Goal: Find specific page/section: Find specific page/section

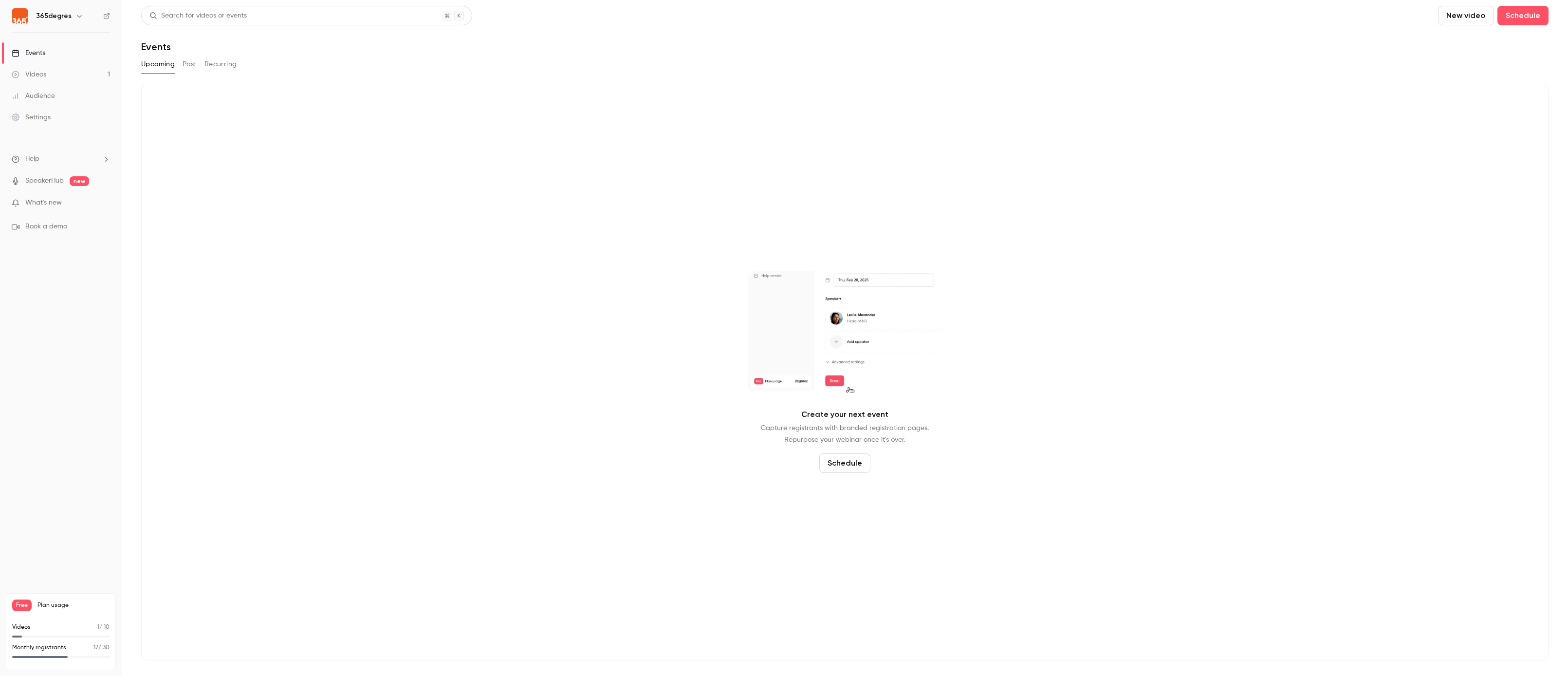
click at [48, 60] on link "Events" at bounding box center [61, 53] width 122 height 21
click at [194, 65] on button "Past" at bounding box center [189, 64] width 14 height 16
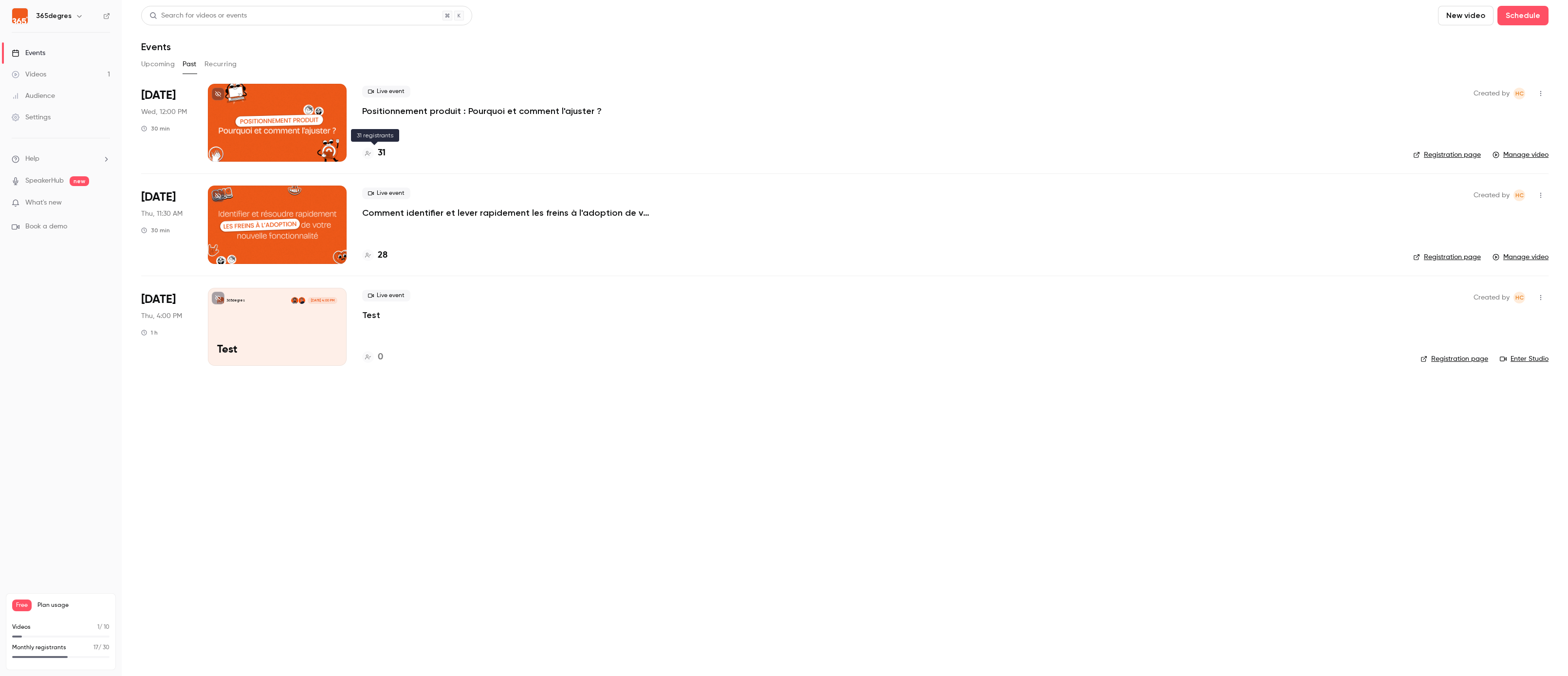
click at [382, 152] on h4 "31" at bounding box center [382, 153] width 8 height 13
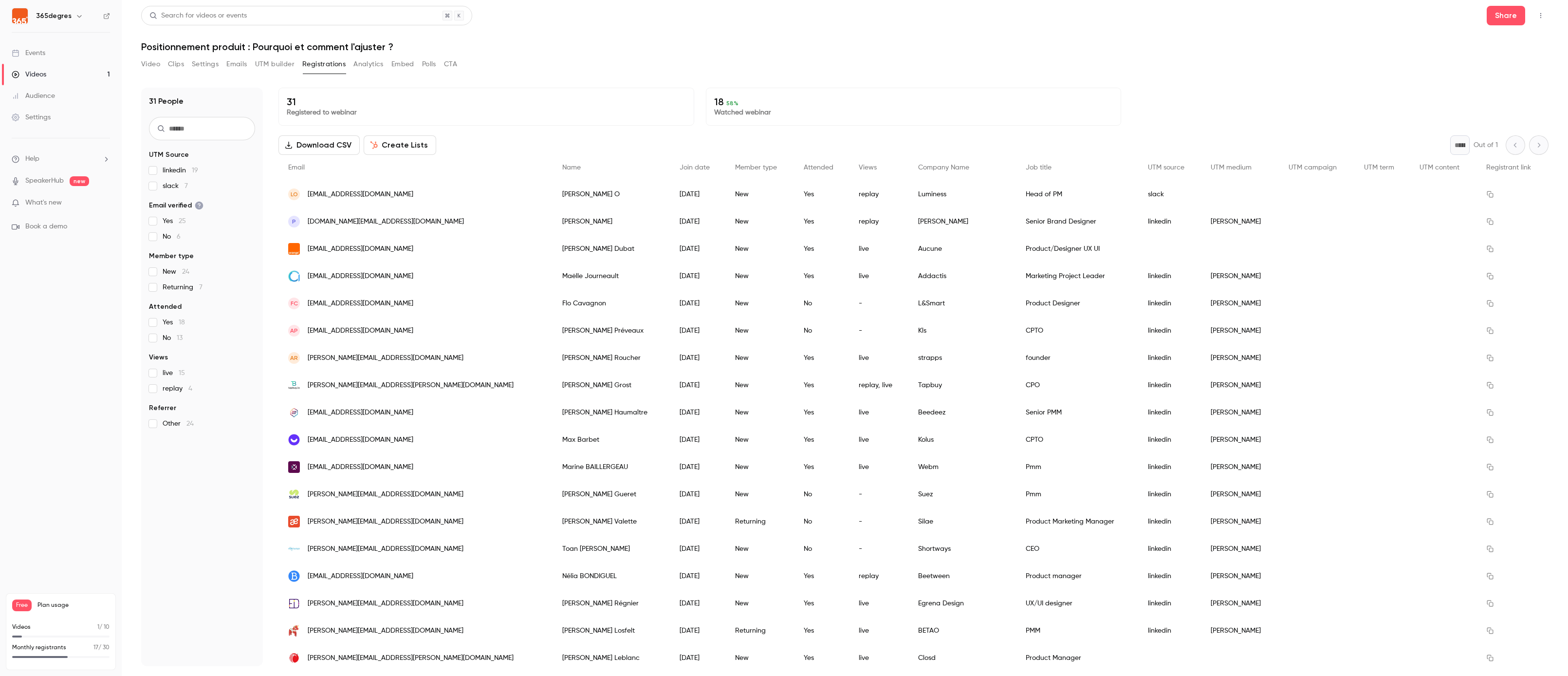
click at [240, 65] on button "Emails" at bounding box center [236, 64] width 21 height 16
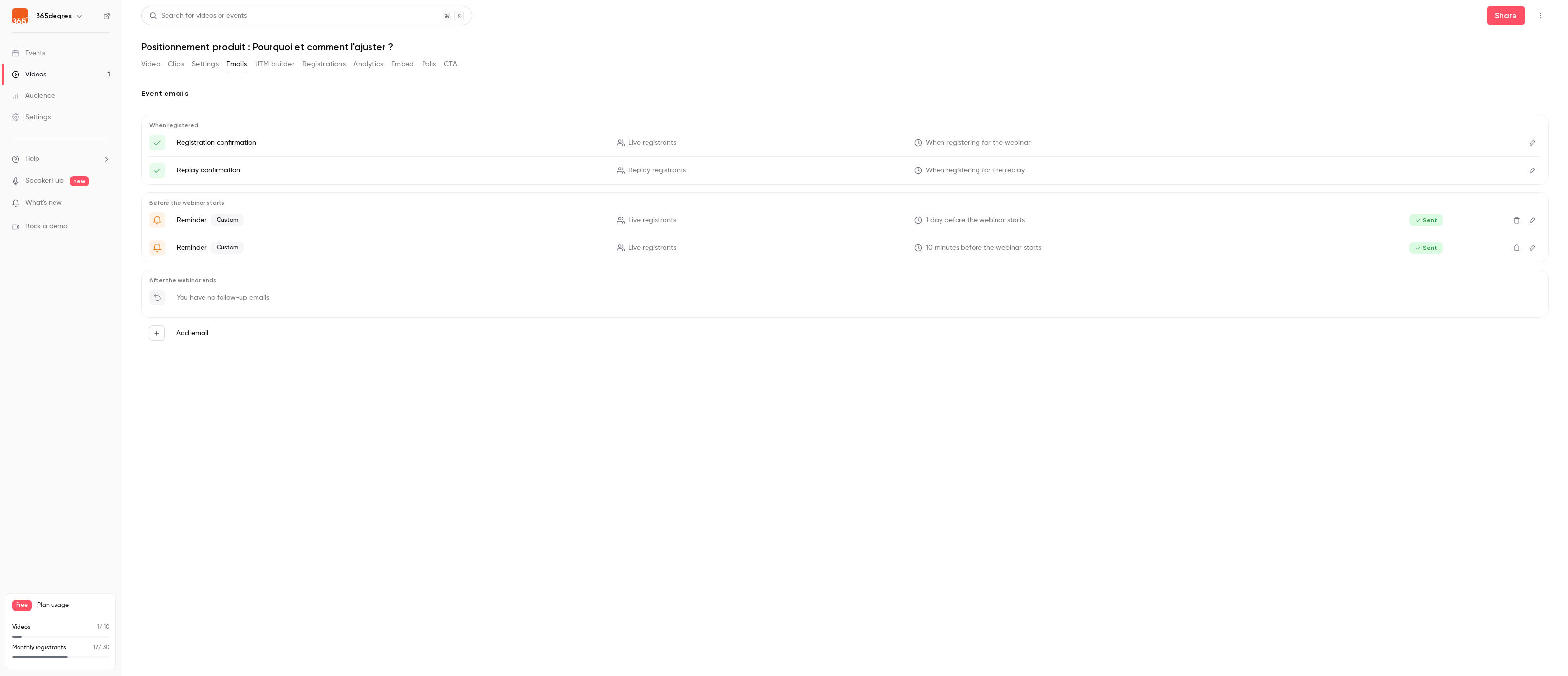
click at [1535, 174] on button "Edit" at bounding box center [1532, 171] width 16 height 16
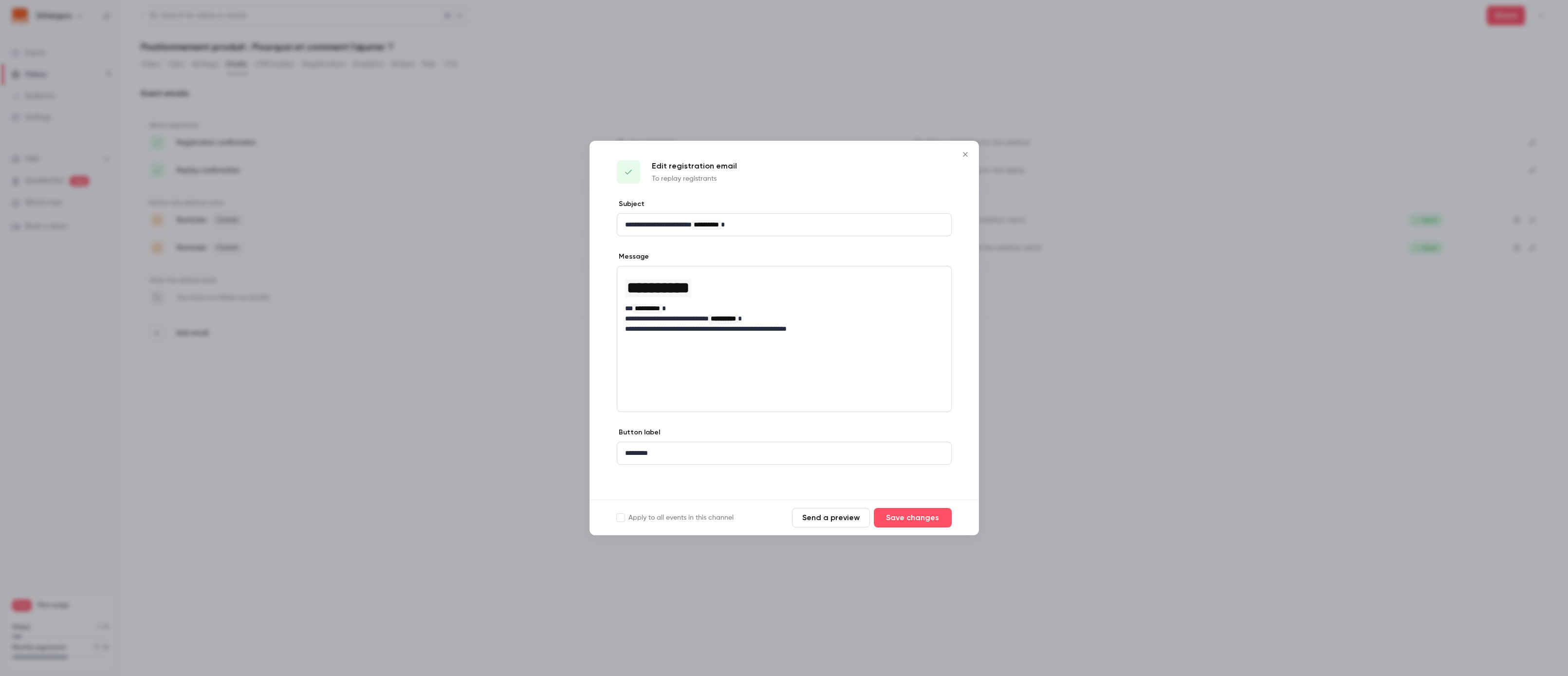
click at [960, 152] on icon "Close" at bounding box center [965, 154] width 12 height 8
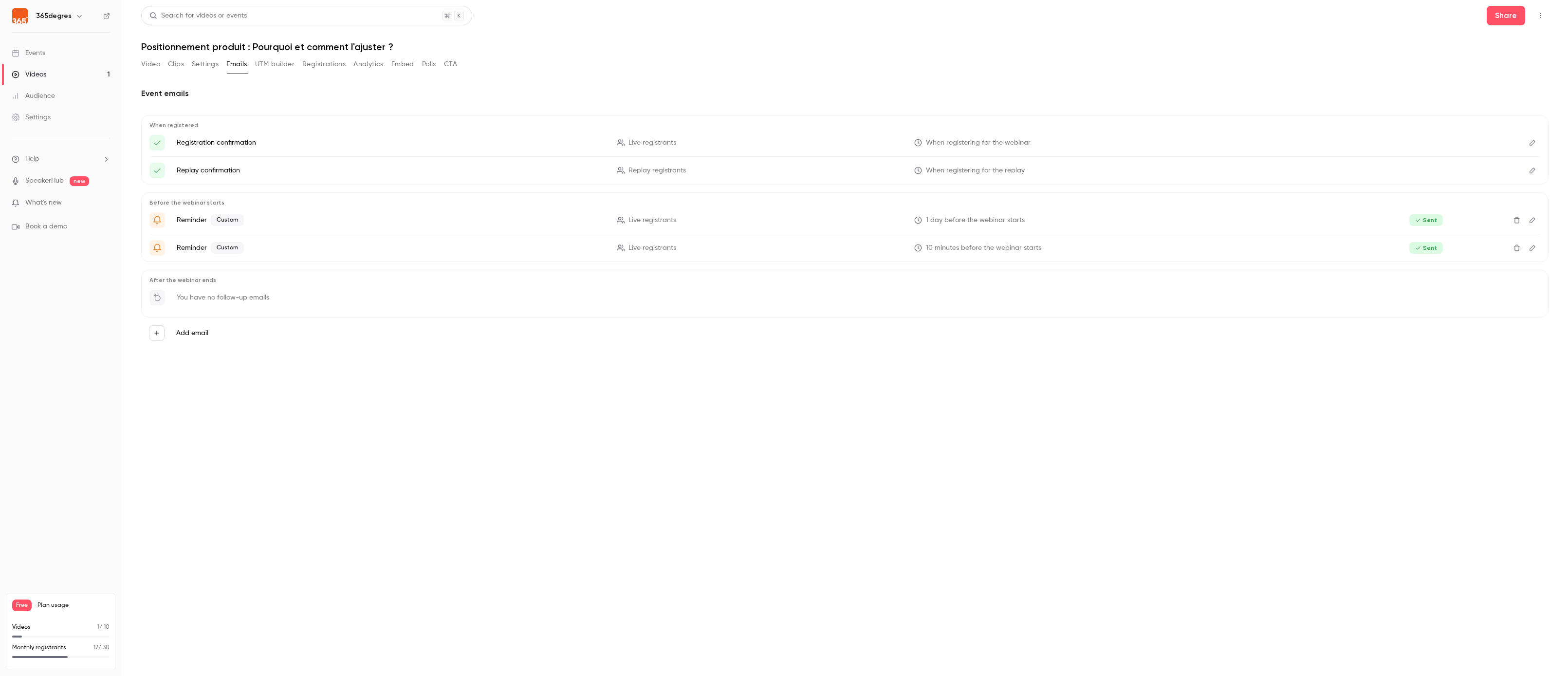
click at [68, 69] on link "Videos 1" at bounding box center [61, 74] width 122 height 21
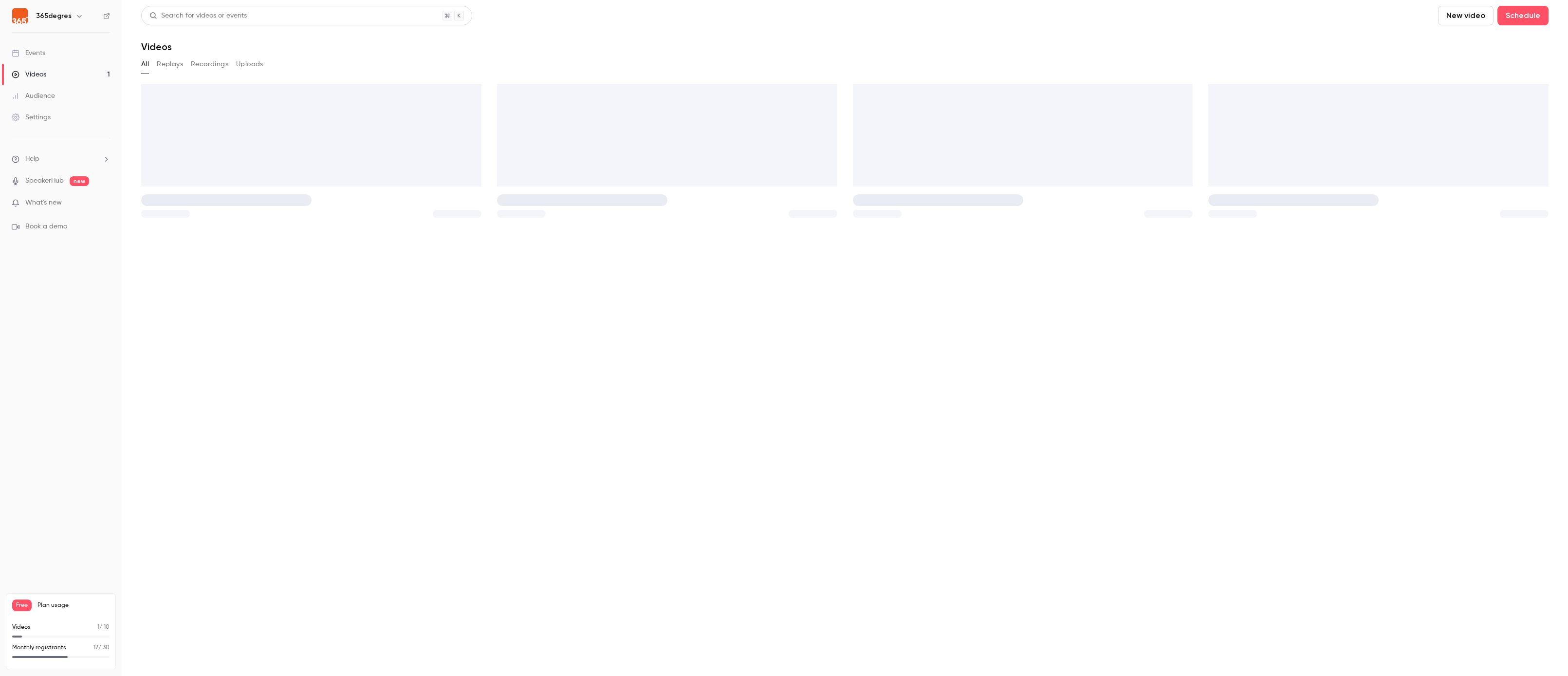
click at [59, 51] on link "Events" at bounding box center [61, 53] width 122 height 21
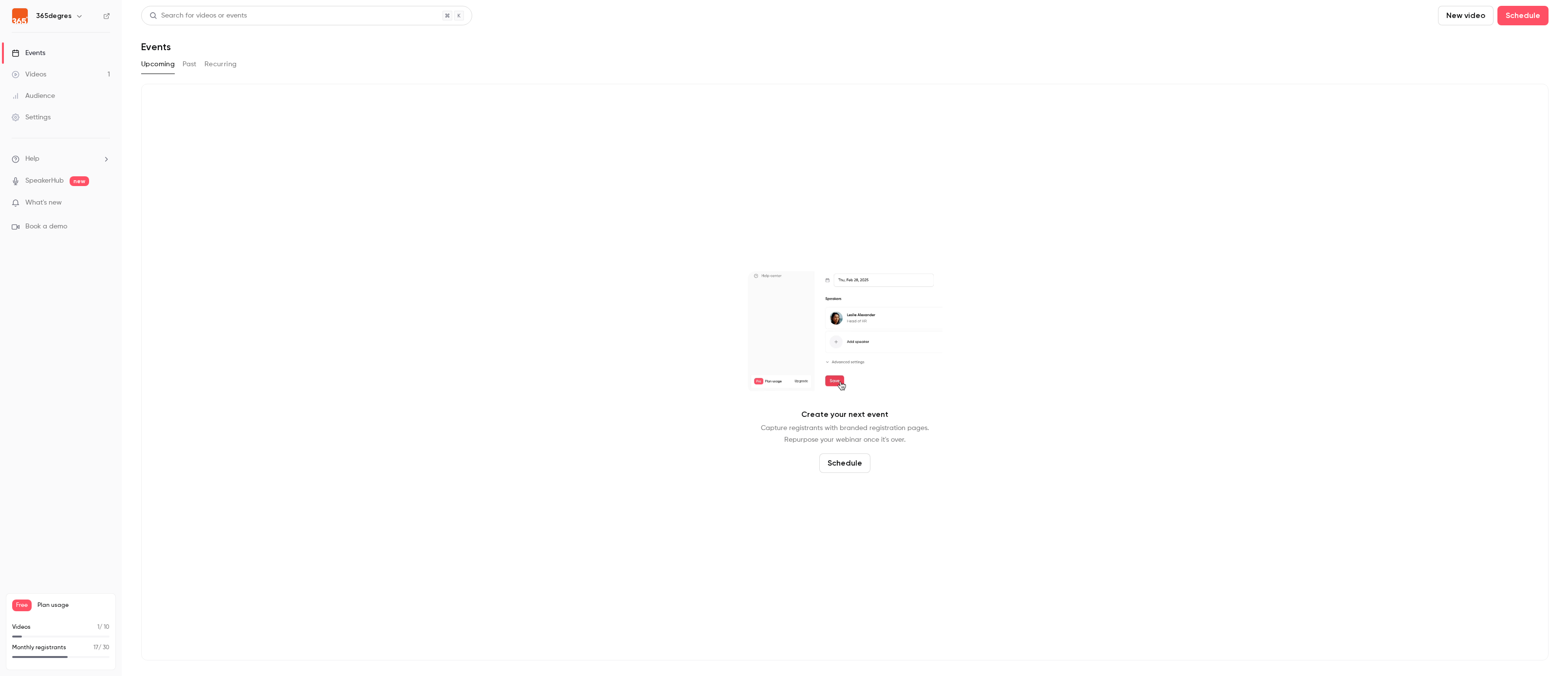
click at [191, 64] on button "Past" at bounding box center [189, 64] width 14 height 16
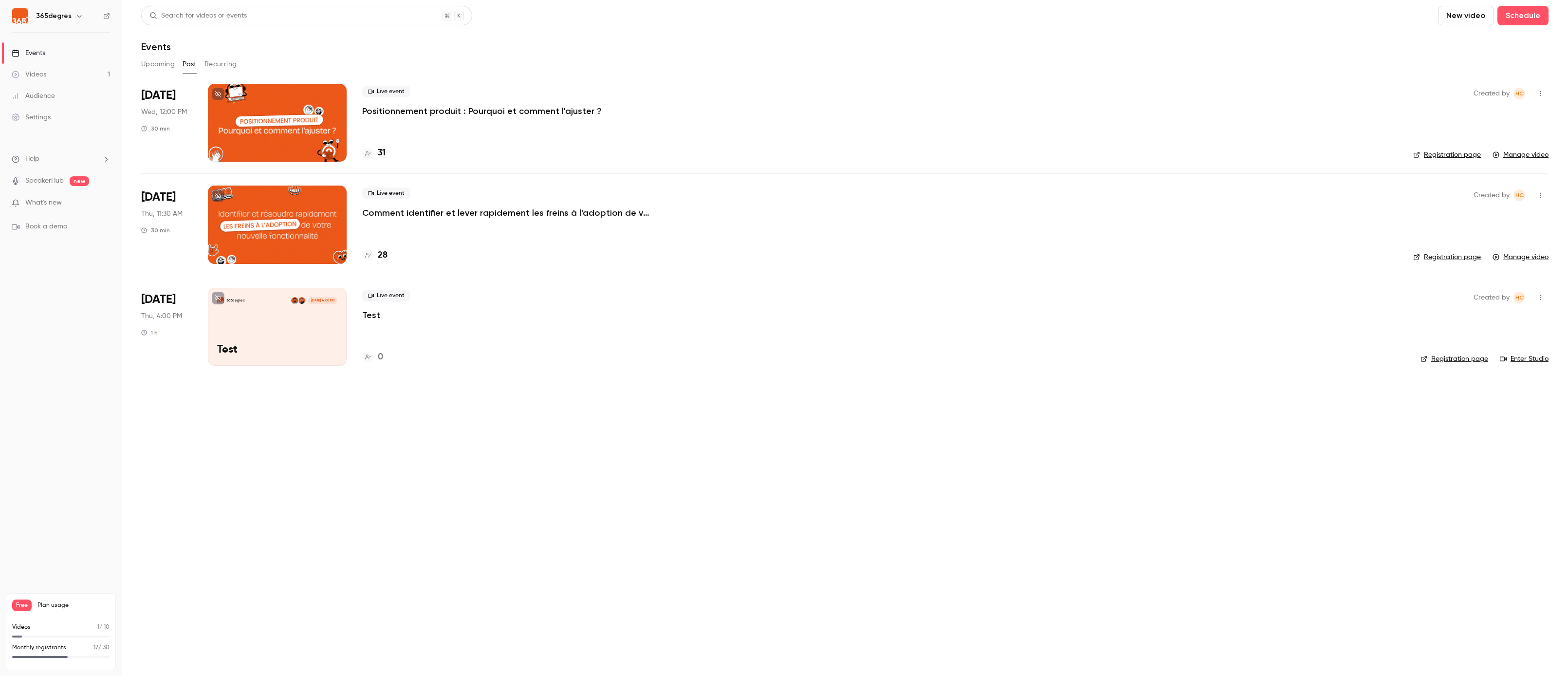
click at [1455, 157] on link "Registration page" at bounding box center [1447, 154] width 68 height 9
click at [384, 154] on h4 "31" at bounding box center [382, 153] width 8 height 13
